Goal: Task Accomplishment & Management: Use online tool/utility

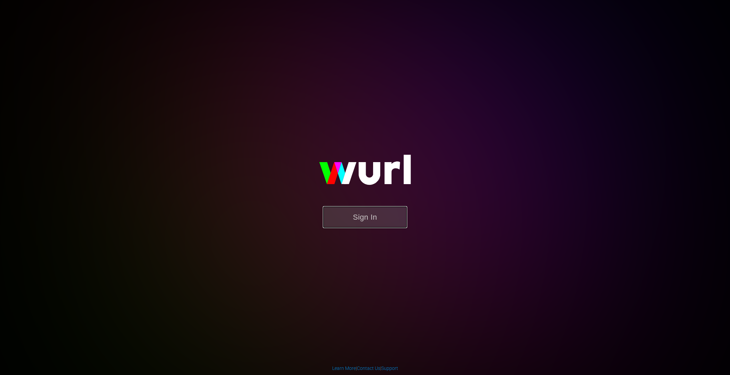
click at [381, 214] on button "Sign In" at bounding box center [365, 217] width 85 height 22
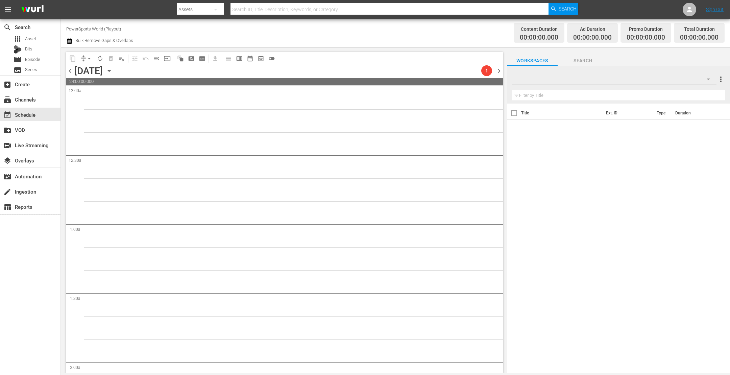
click at [95, 19] on div "Channel Title PowerSports World (Playout) Bulk Remove Gaps & Overlaps Content D…" at bounding box center [395, 33] width 669 height 28
click at [97, 24] on input "PowerSports World (Playout)" at bounding box center [109, 29] width 87 height 16
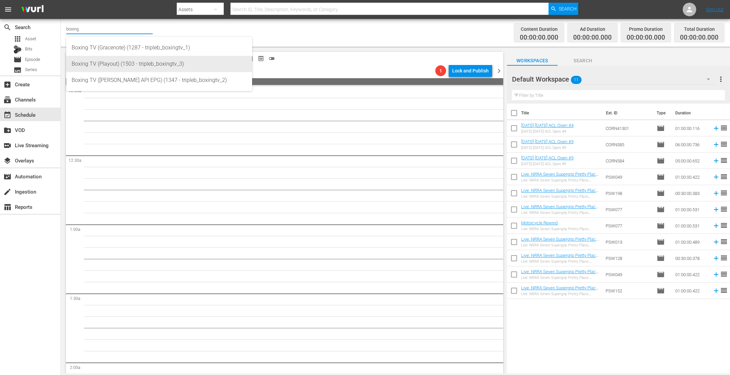
click at [101, 63] on div "Boxing TV (Playout) (1503 - tripleb_boxingtv_3)" at bounding box center [159, 64] width 175 height 16
type input "Boxing TV (Playout) (1503 - tripleb_boxingtv_3)"
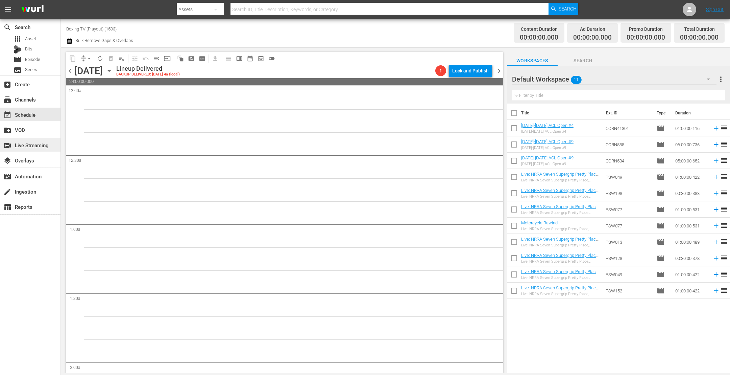
click at [30, 140] on div "switch_video Live Streaming" at bounding box center [30, 145] width 61 height 14
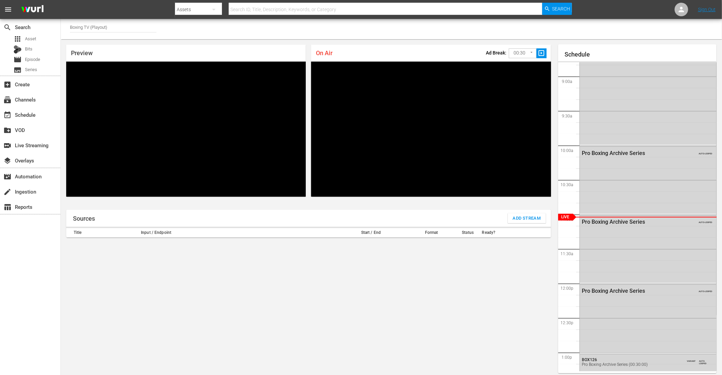
scroll to position [3, 0]
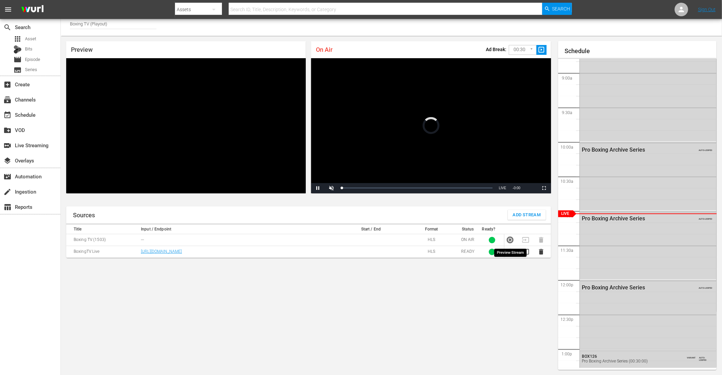
click at [486, 238] on icon "button" at bounding box center [510, 239] width 7 height 7
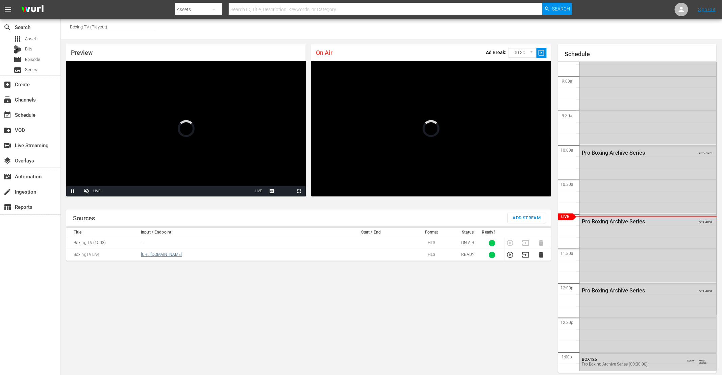
scroll to position [0, 0]
